Goal: Task Accomplishment & Management: Manage account settings

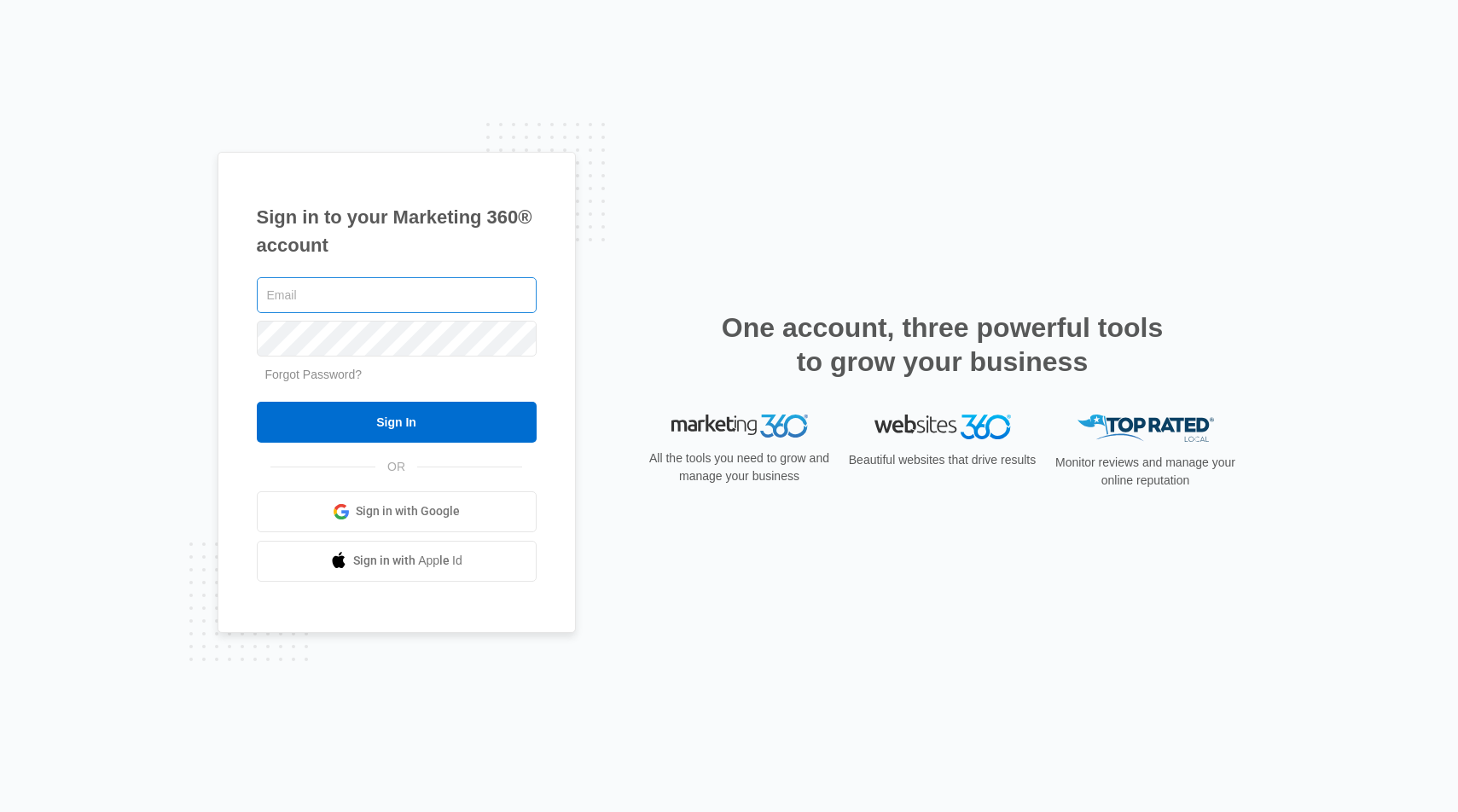
type input "[PERSON_NAME][EMAIL_ADDRESS][PERSON_NAME][DOMAIN_NAME]"
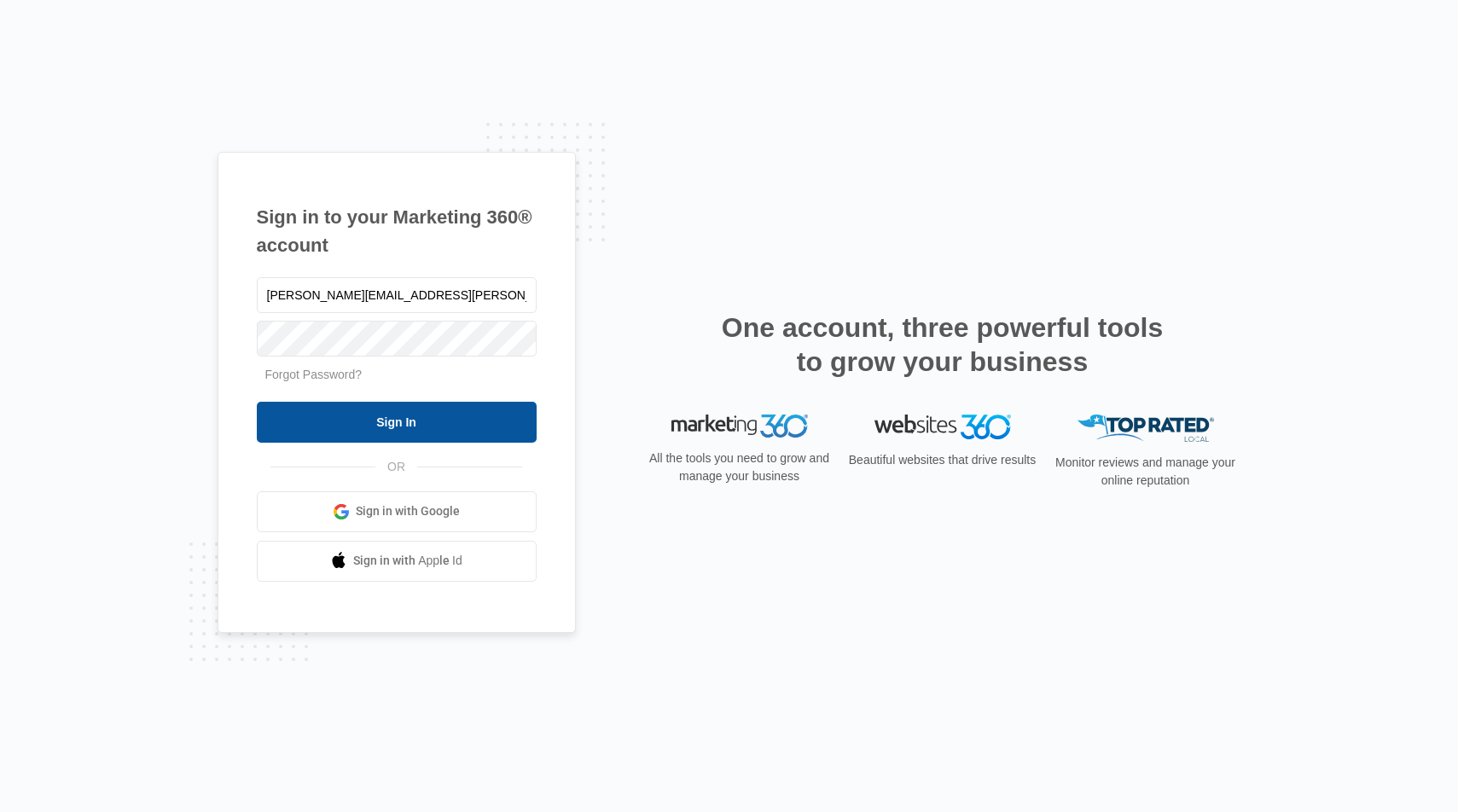
click at [411, 418] on input "Sign In" at bounding box center [397, 421] width 280 height 41
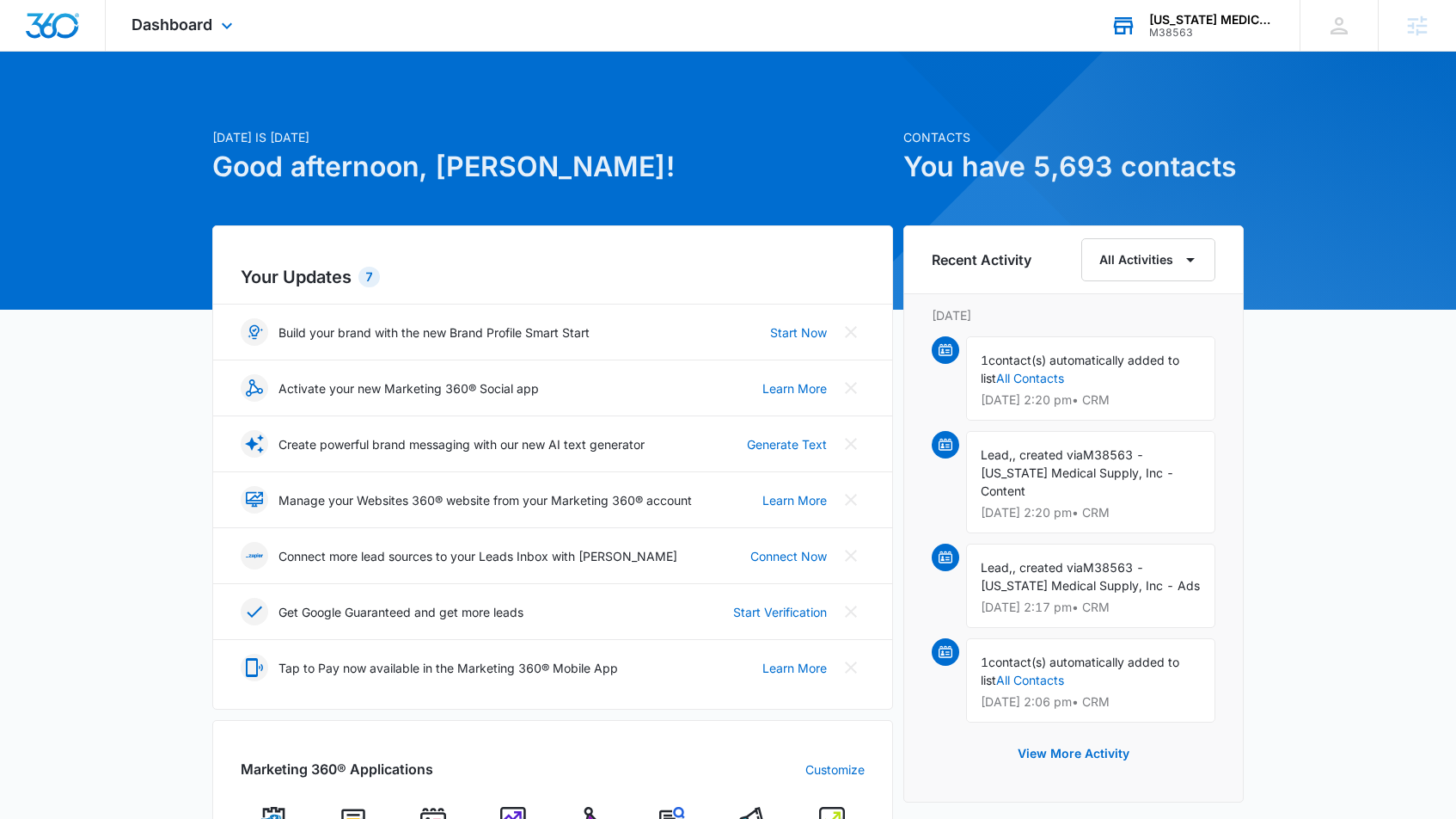
click at [1205, 20] on div "[US_STATE] MEDICAL SUPPLY INC" at bounding box center [1212, 19] width 126 height 13
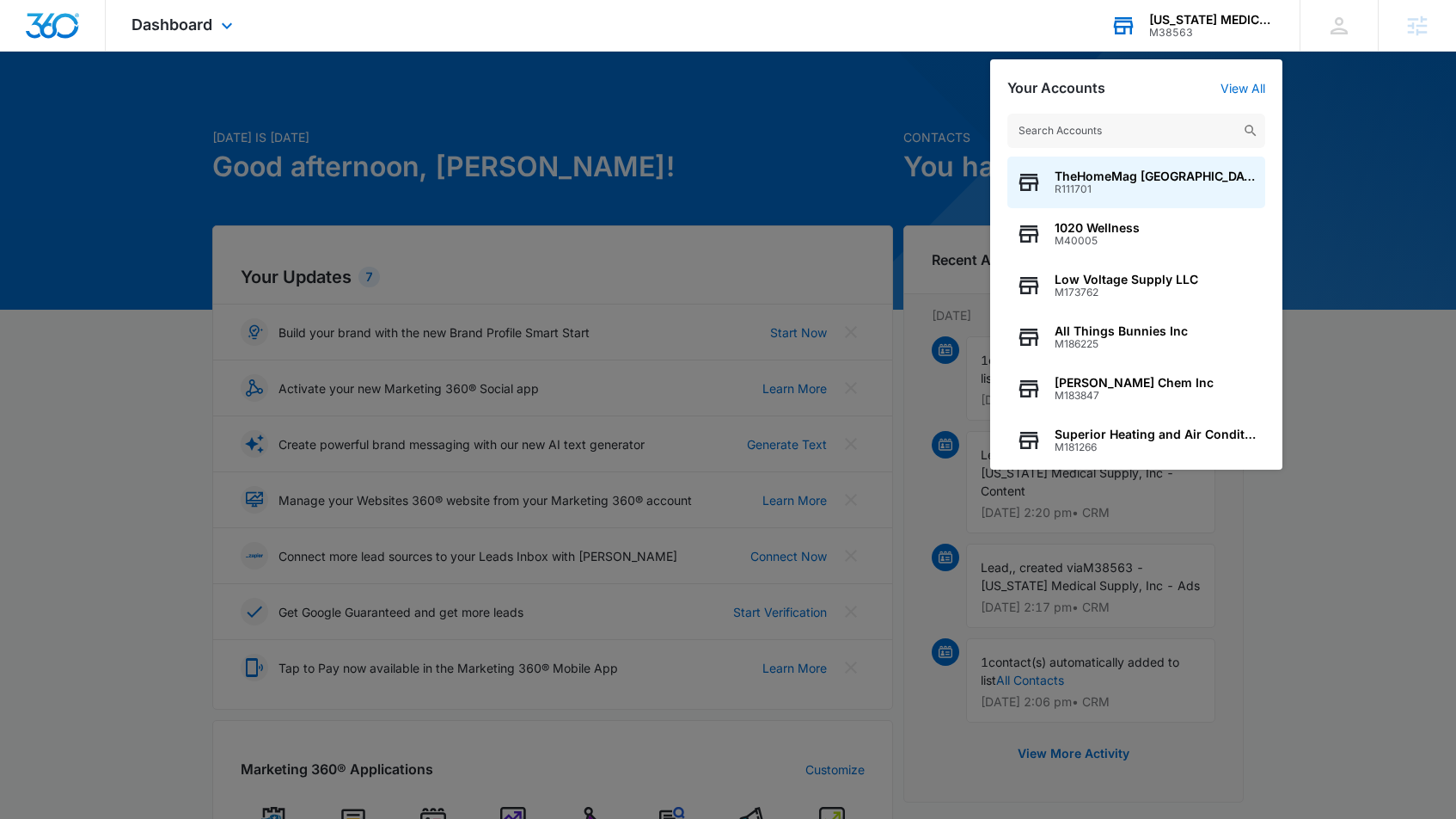
click at [1067, 124] on input "text" at bounding box center [1136, 130] width 258 height 35
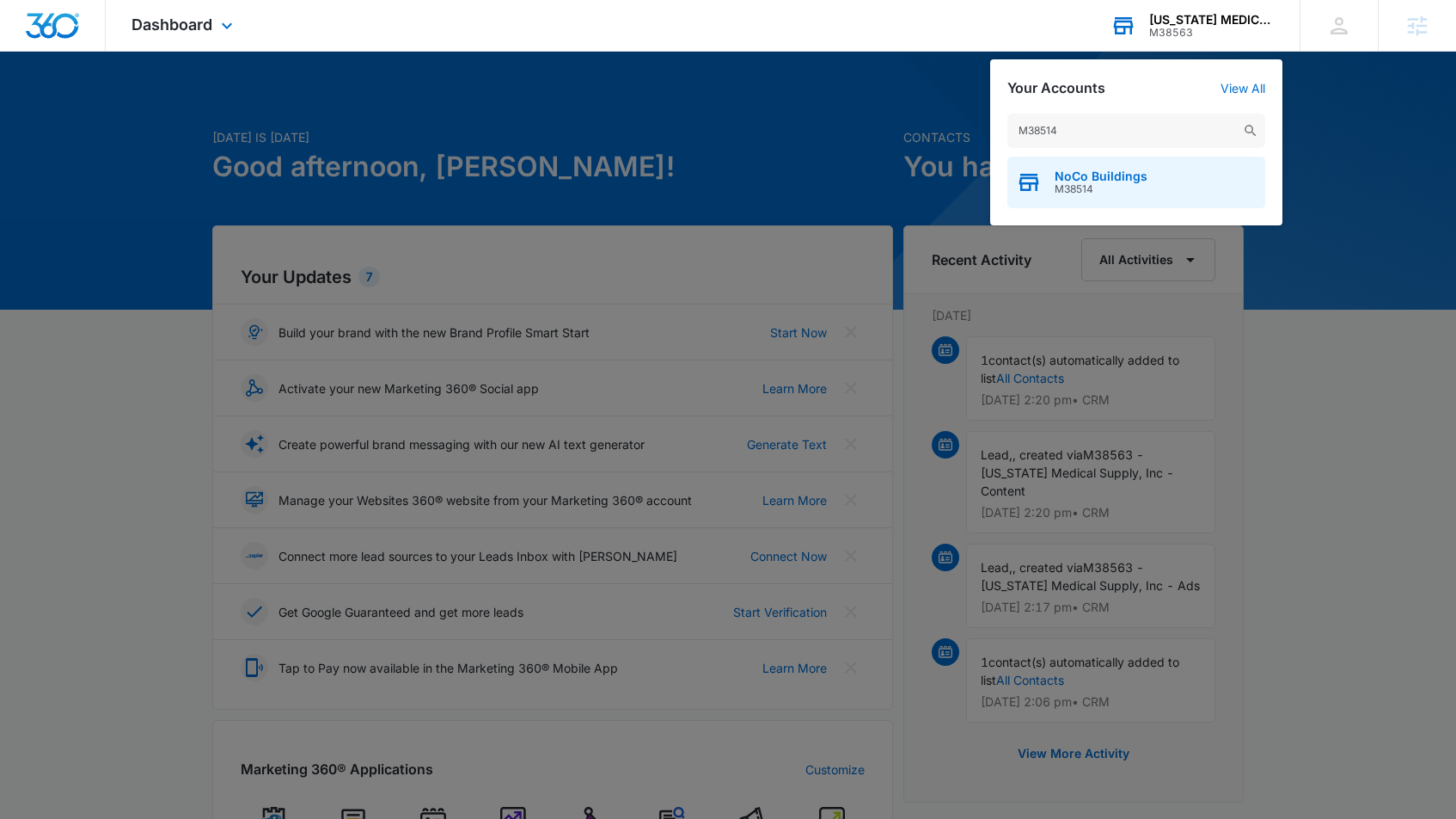
type input "M38514"
click at [1132, 189] on span "M38514" at bounding box center [1101, 189] width 93 height 12
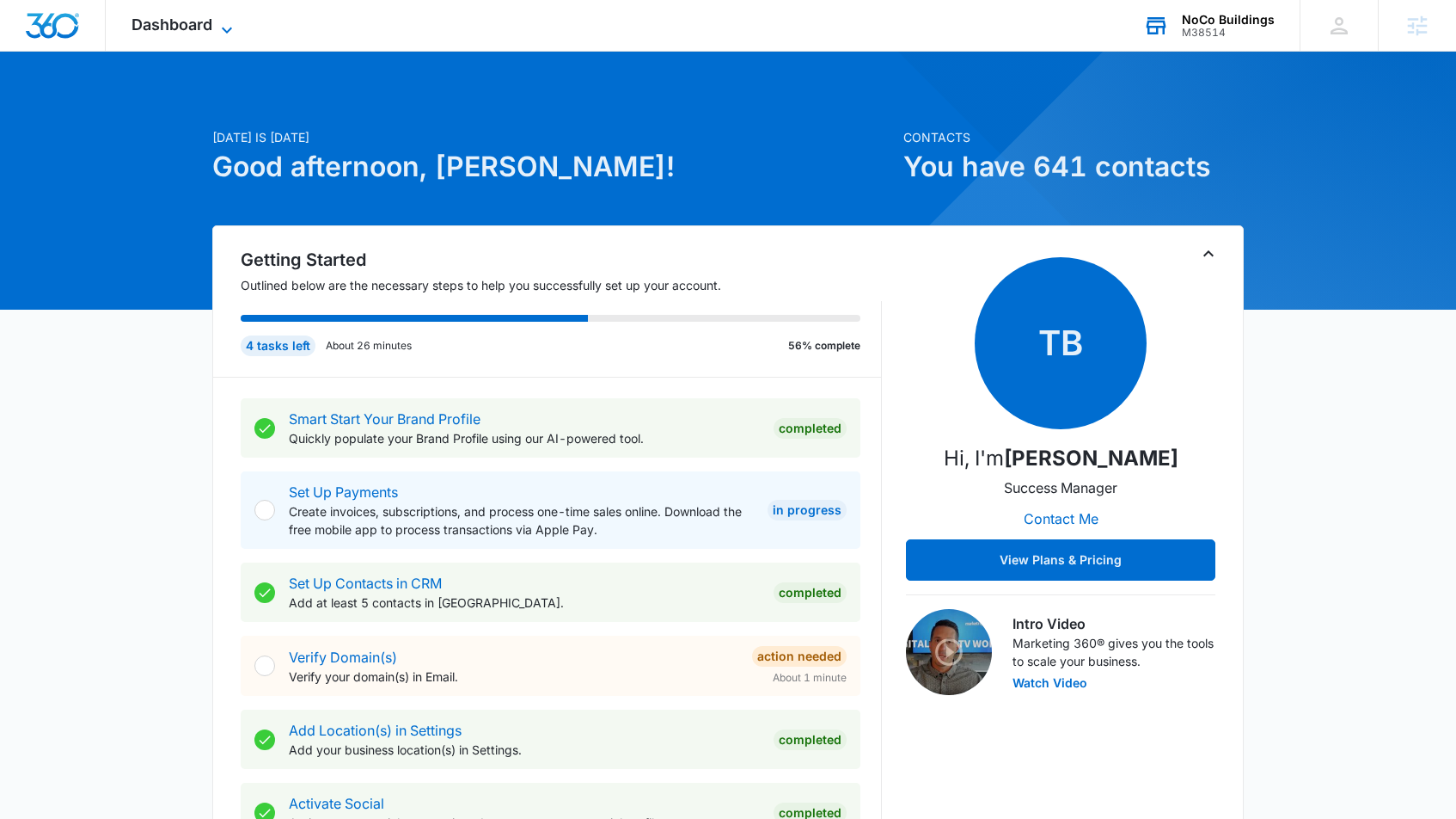
click at [195, 24] on span "Dashboard" at bounding box center [172, 24] width 81 height 18
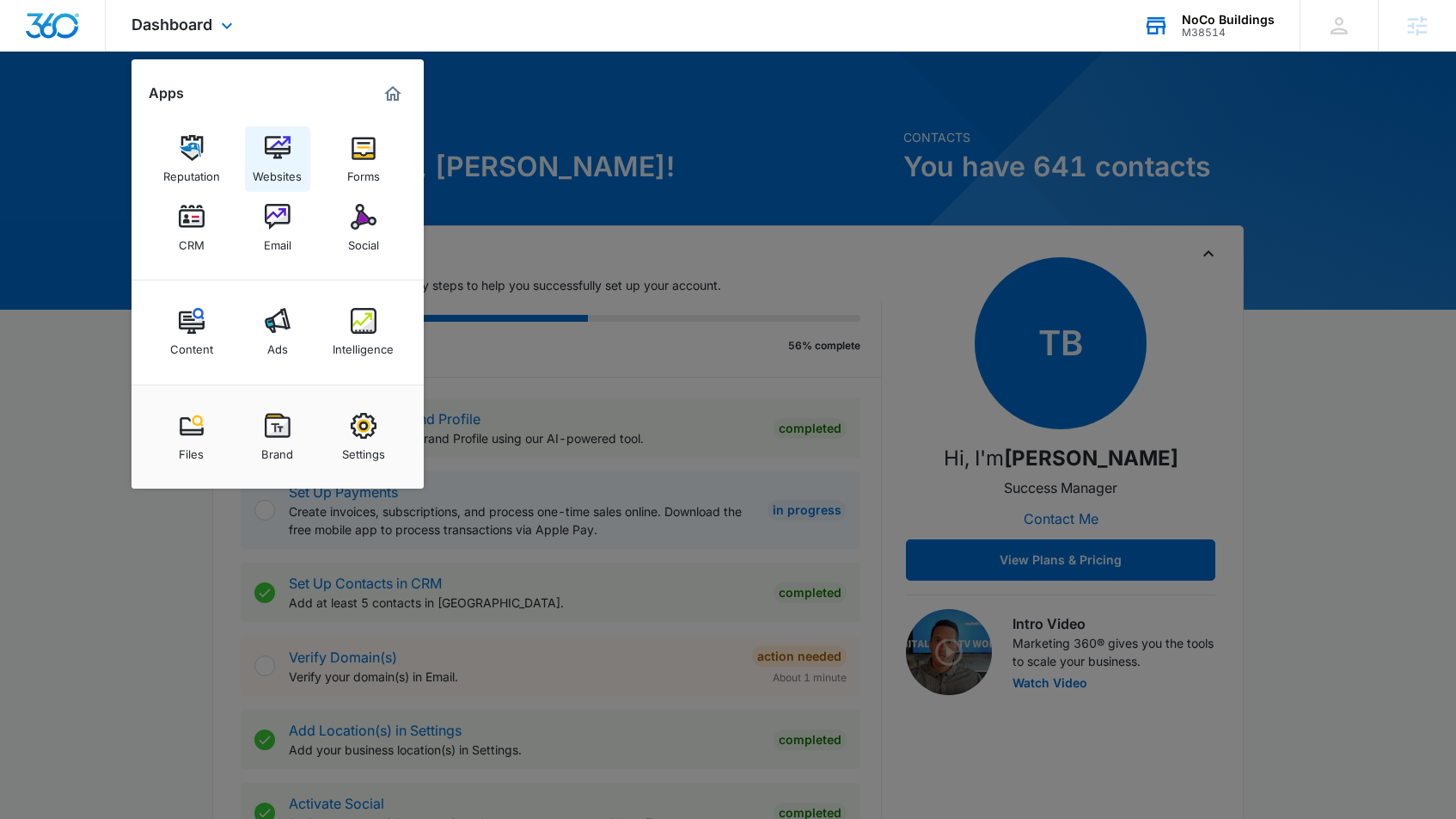
click at [280, 153] on img at bounding box center [277, 148] width 26 height 26
